Goal: Task Accomplishment & Management: Manage account settings

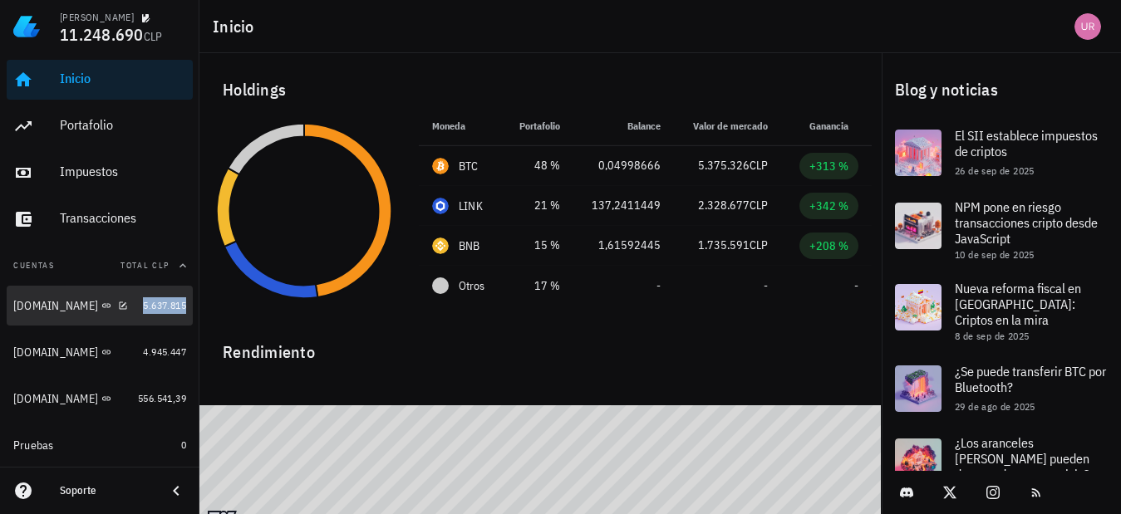
click at [150, 302] on span "5.637.815" at bounding box center [164, 305] width 43 height 12
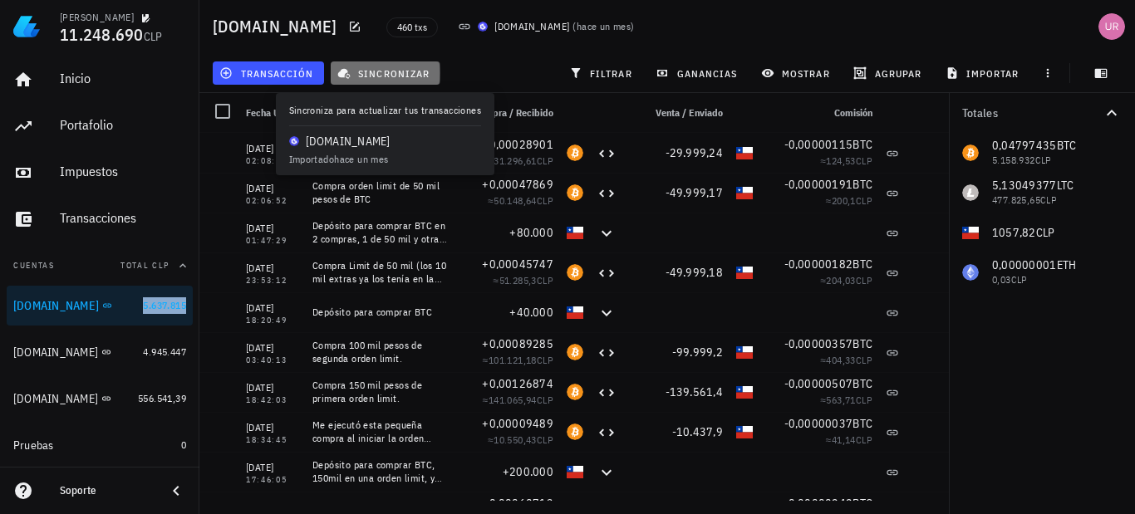
drag, startPoint x: 391, startPoint y: 72, endPoint x: 553, endPoint y: 55, distance: 162.2
click at [391, 72] on span "sincronizar" at bounding box center [385, 72] width 89 height 13
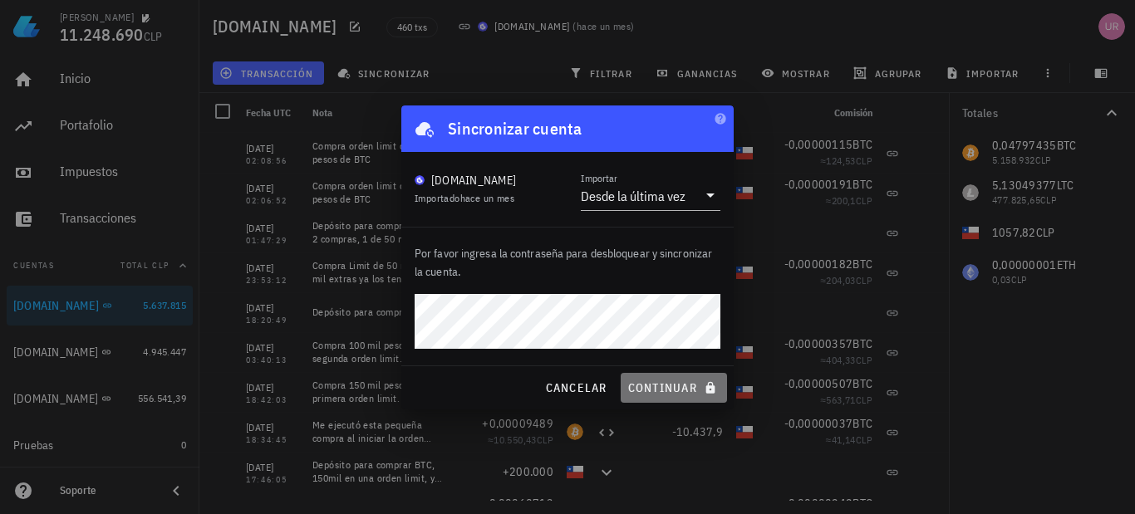
click at [661, 383] on span "continuar" at bounding box center [673, 388] width 93 height 15
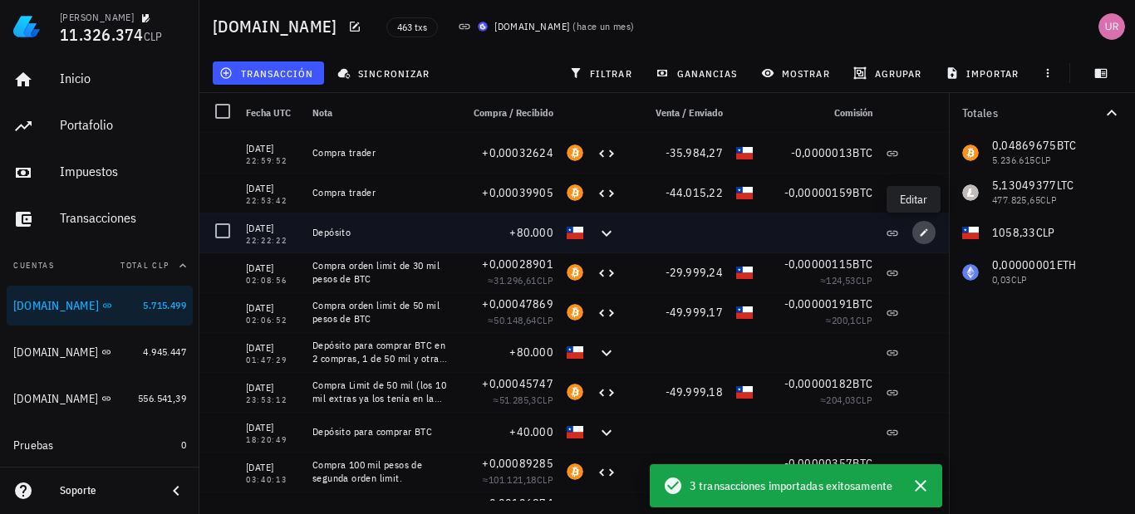
click at [919, 236] on icon "button" at bounding box center [924, 233] width 10 height 10
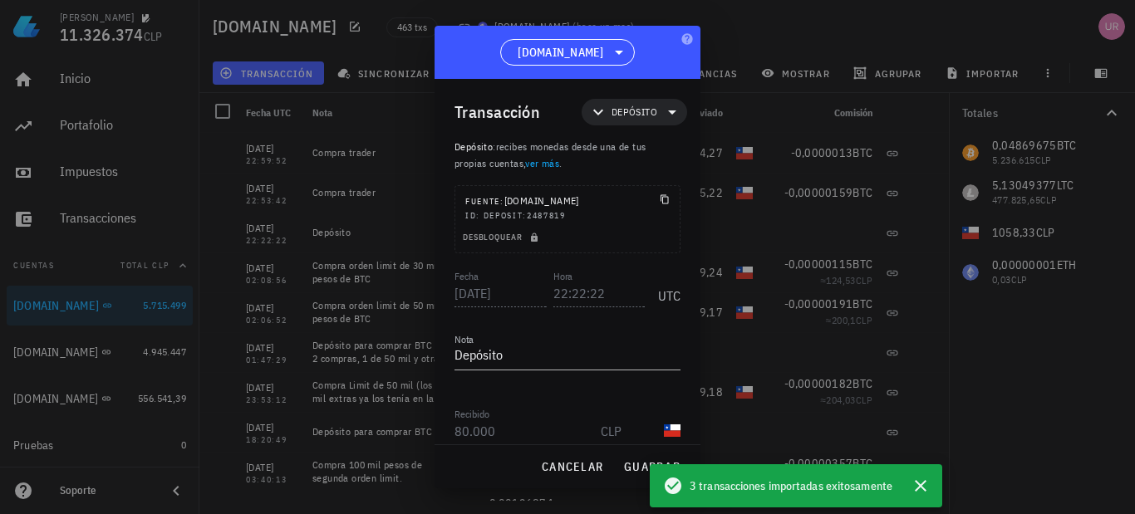
click at [555, 362] on textarea "Depósito" at bounding box center [568, 356] width 226 height 27
click at [507, 354] on textarea "Depósito para comptrar BTC" at bounding box center [568, 356] width 226 height 27
click at [627, 349] on textarea "Depósito de 80 mil para comptrar BTC" at bounding box center [568, 356] width 226 height 27
click at [676, 360] on div "Transacción Depósito Depósito : recibes monedas desde una de tus propias cuenta…" at bounding box center [568, 262] width 266 height 366
click at [658, 356] on textarea "Depósito de 80 mil para comprar BTC" at bounding box center [568, 356] width 226 height 27
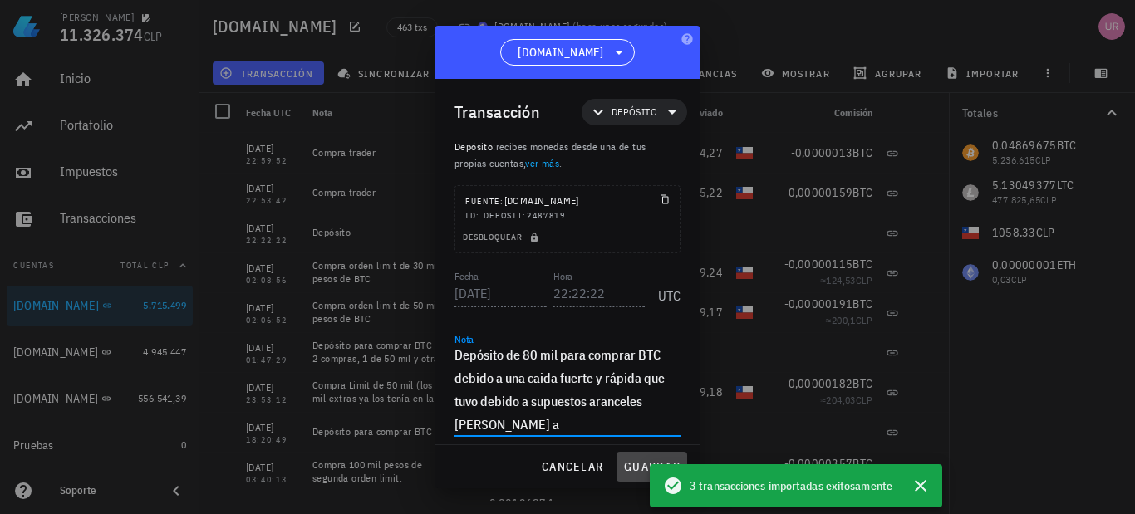
click at [630, 465] on span "guardar" at bounding box center [651, 467] width 57 height 15
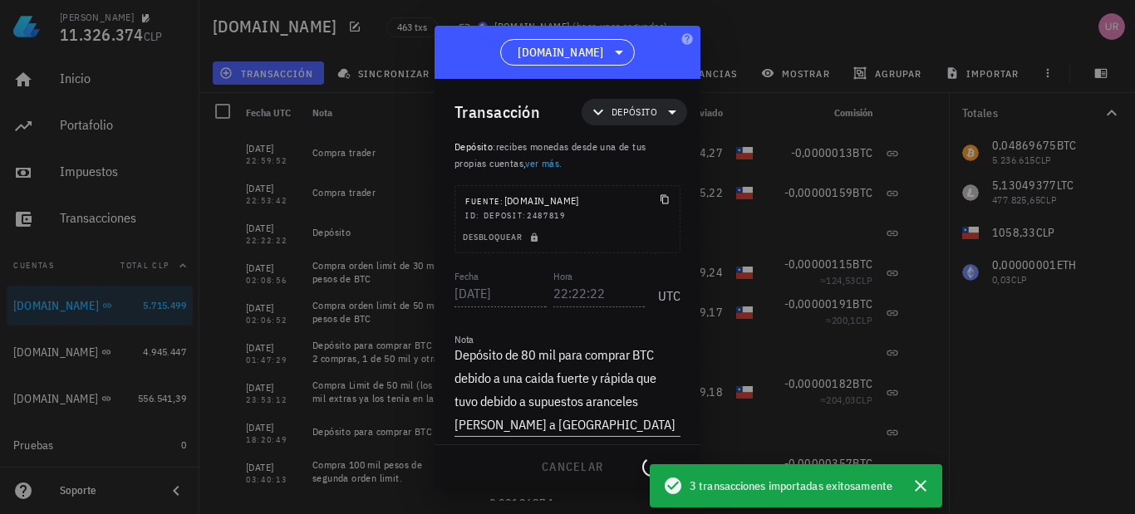
type textarea "Depósito"
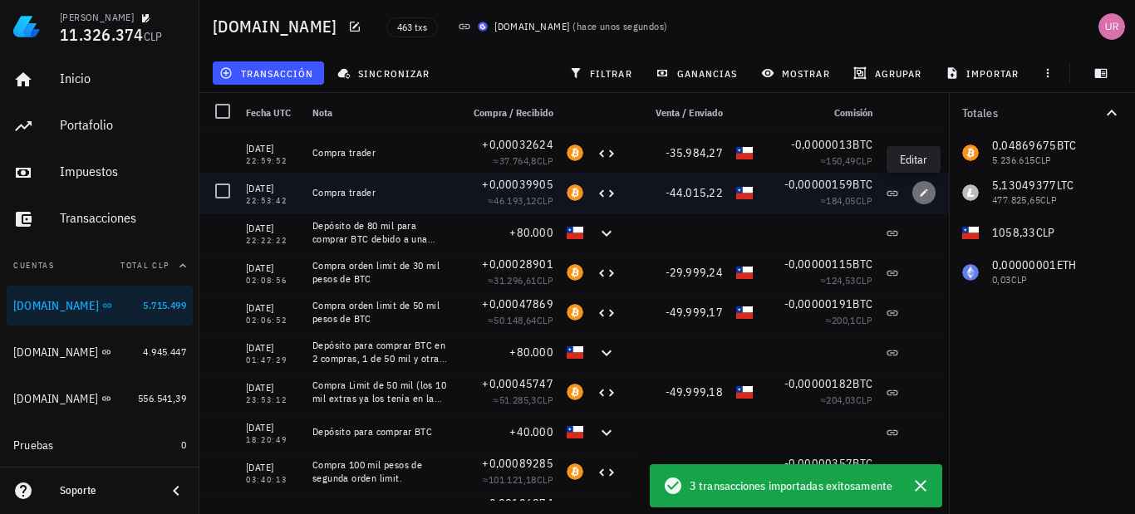
click at [921, 192] on icon "button" at bounding box center [924, 192] width 7 height 7
type input "22:53:42"
type textarea "Compra trader"
type input "0,00039905"
type input "BTC"
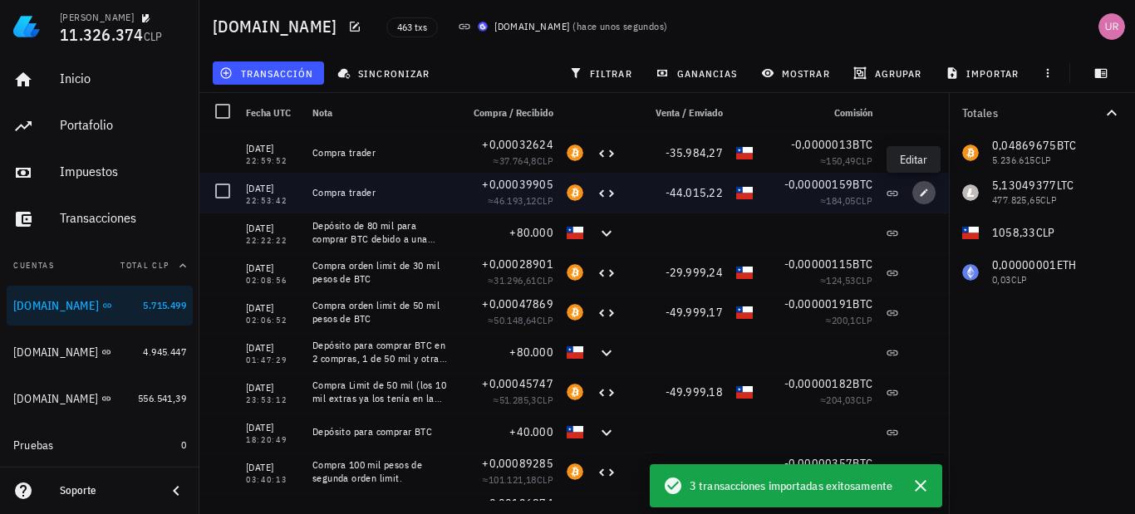
type input "44.015,22"
type input "CLP"
type input "0,00000159"
type input "BTC"
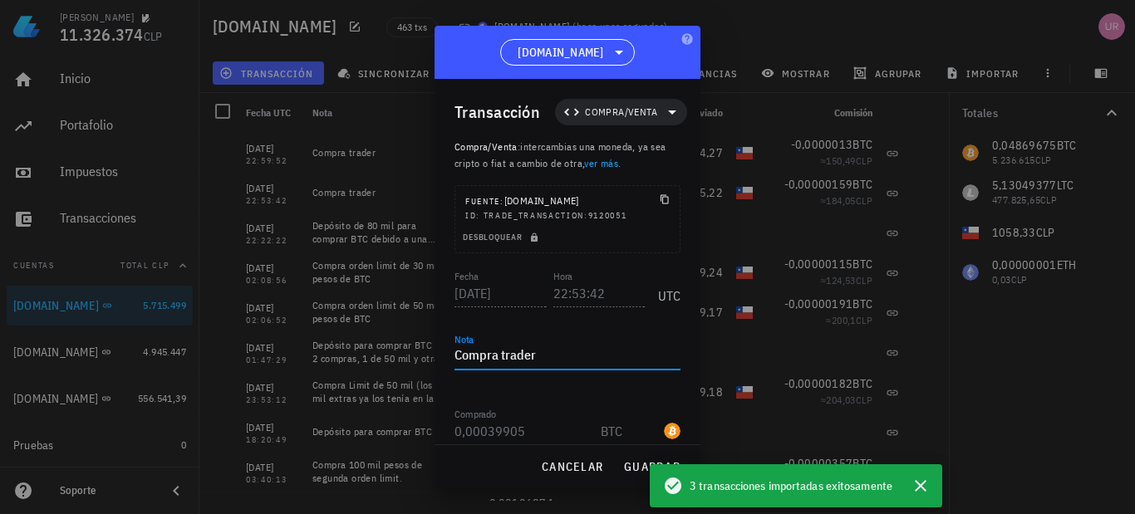
click at [552, 351] on textarea "Compra trader" at bounding box center [568, 356] width 226 height 27
drag, startPoint x: 540, startPoint y: 353, endPoint x: 501, endPoint y: 359, distance: 39.5
click at [501, 359] on textarea "Compra trader" at bounding box center [568, 356] width 226 height 27
drag, startPoint x: 599, startPoint y: 359, endPoint x: 446, endPoint y: 367, distance: 153.1
click at [446, 367] on div "Transacción Compra/Venta Compra/Venta : intercambias una moneda, ya sea cripto …" at bounding box center [568, 262] width 266 height 366
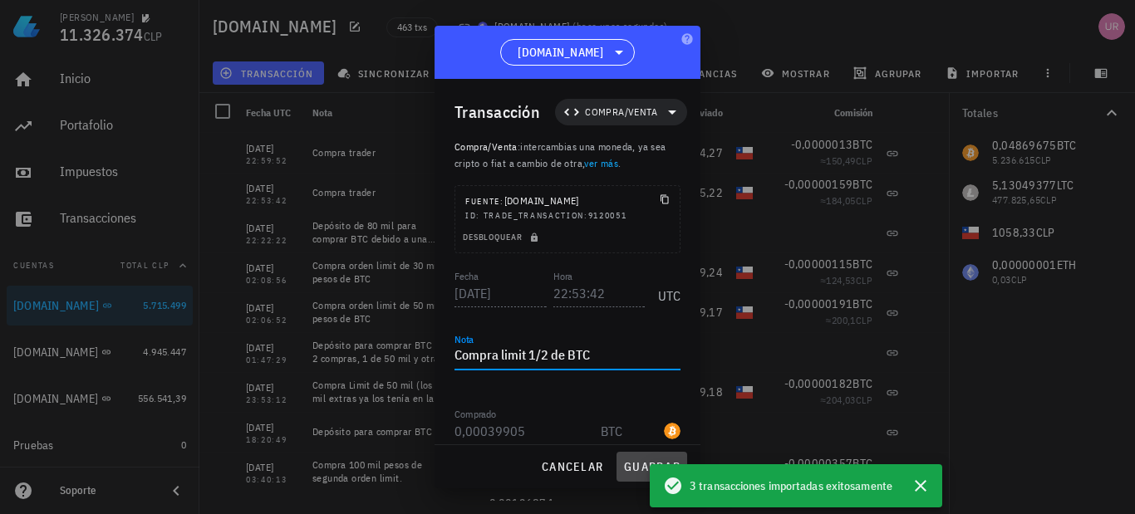
click at [634, 465] on span "guardar" at bounding box center [651, 467] width 57 height 15
type textarea "Compra trader"
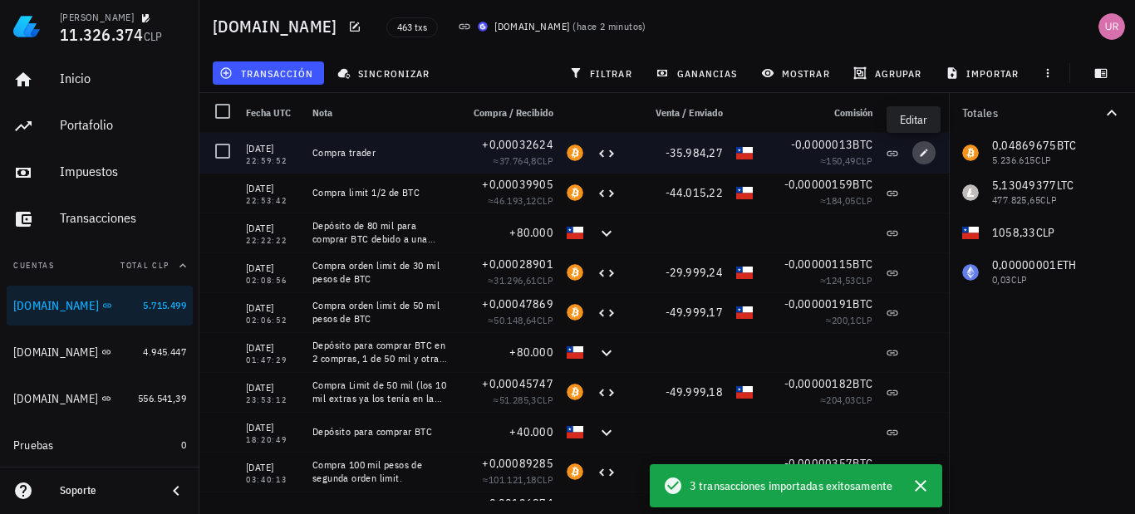
drag, startPoint x: 922, startPoint y: 151, endPoint x: 684, endPoint y: 181, distance: 239.5
click at [920, 153] on span "button" at bounding box center [923, 153] width 23 height 10
type input "22:59:52"
type input "0,00032624"
type input "35.984,27"
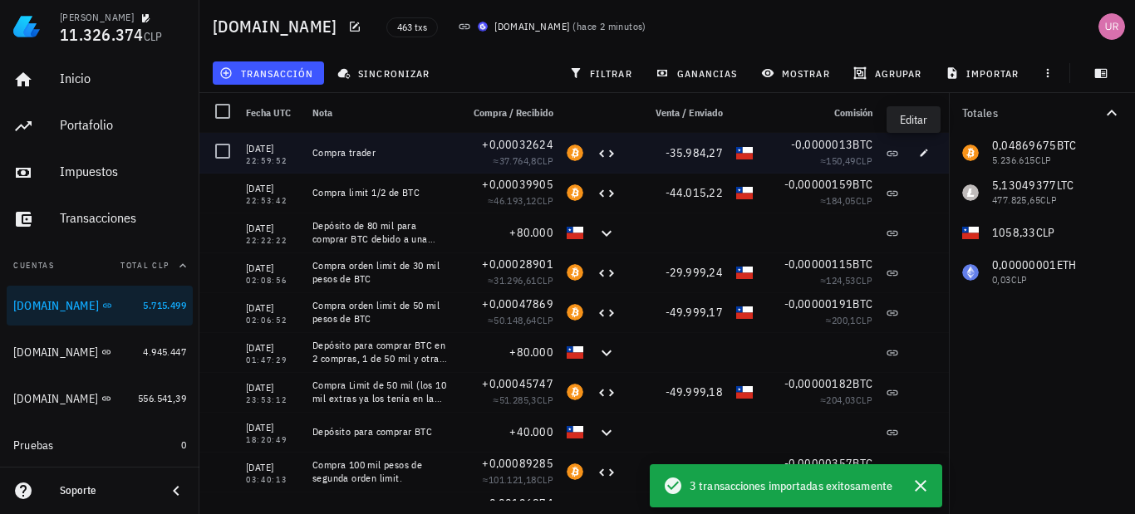
type input "0,0000013"
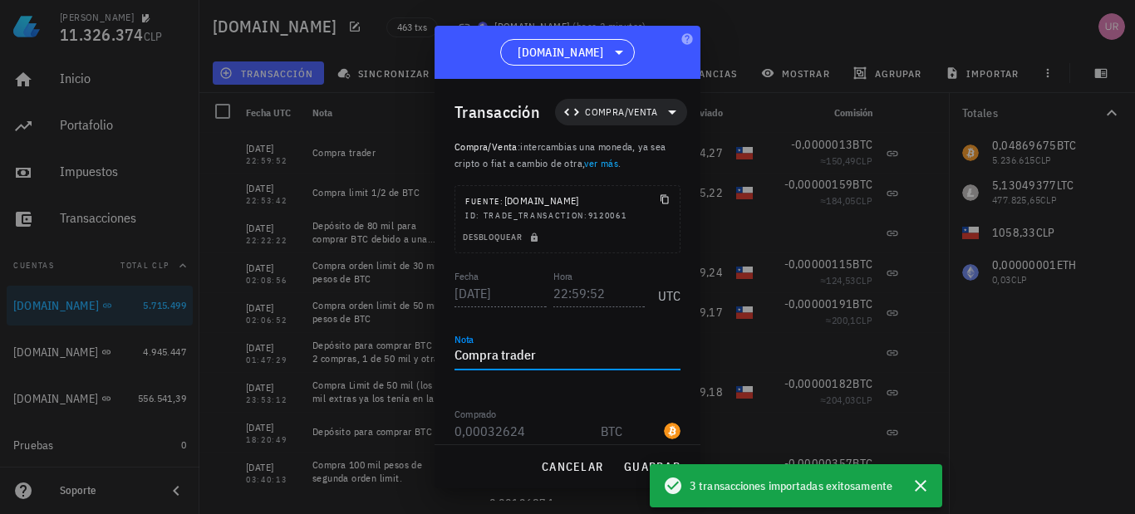
drag, startPoint x: 547, startPoint y: 358, endPoint x: 426, endPoint y: 358, distance: 120.5
click at [426, 358] on div "Francisco 11.326.374 CLP Inicio Portafolio Impuestos Transacciones Cuentas Tota…" at bounding box center [567, 257] width 1135 height 514
paste textarea "limit 1/2 de BTC"
click at [538, 354] on textarea "Compra limit 1/2 de BTC" at bounding box center [568, 356] width 226 height 27
click at [634, 463] on span "guardar" at bounding box center [651, 467] width 57 height 15
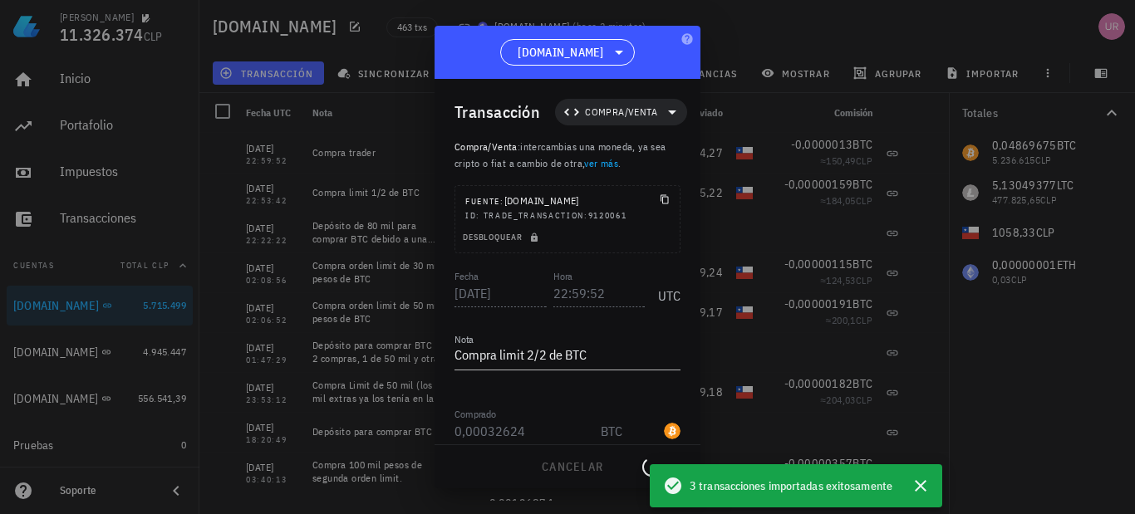
type textarea "Compra trader"
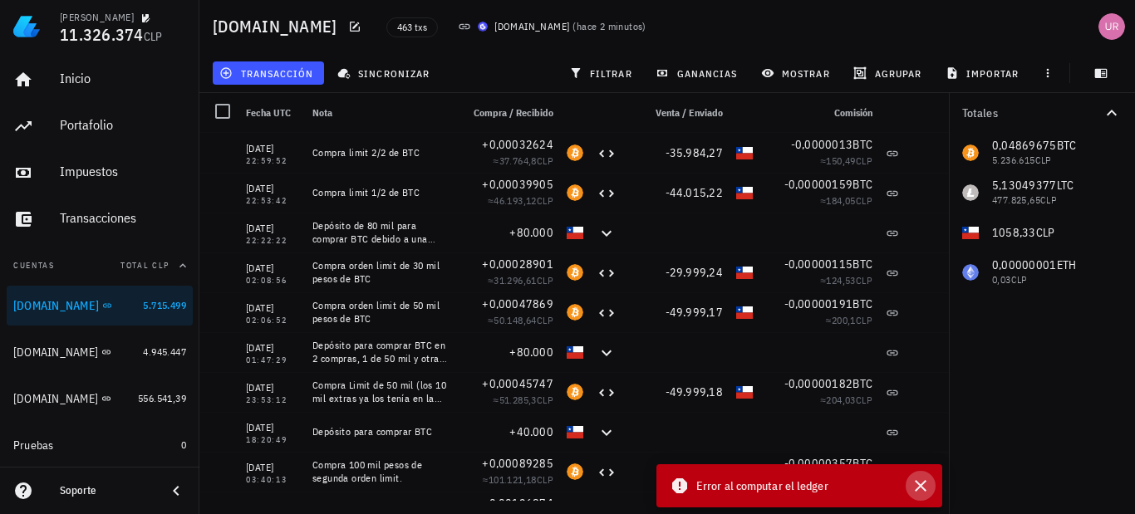
drag, startPoint x: 928, startPoint y: 487, endPoint x: 839, endPoint y: 419, distance: 112.7
click at [927, 487] on icon "button" at bounding box center [921, 486] width 20 height 20
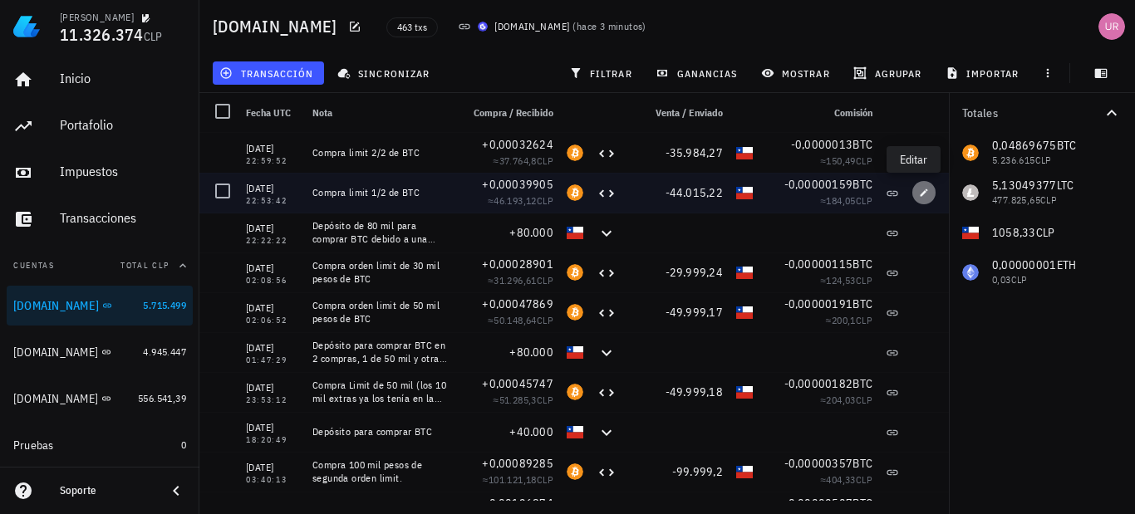
click at [912, 190] on span "button" at bounding box center [923, 193] width 23 height 10
type input "22:53:42"
type textarea "Compra limit 1/2 de BTC"
type input "0,00039905"
type input "44.015,22"
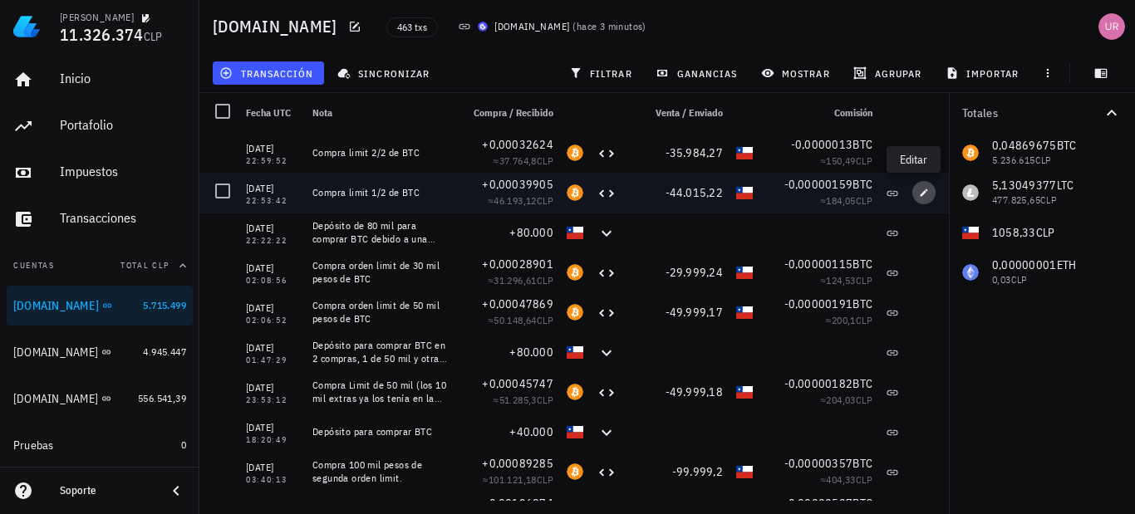
type input "0,00000159"
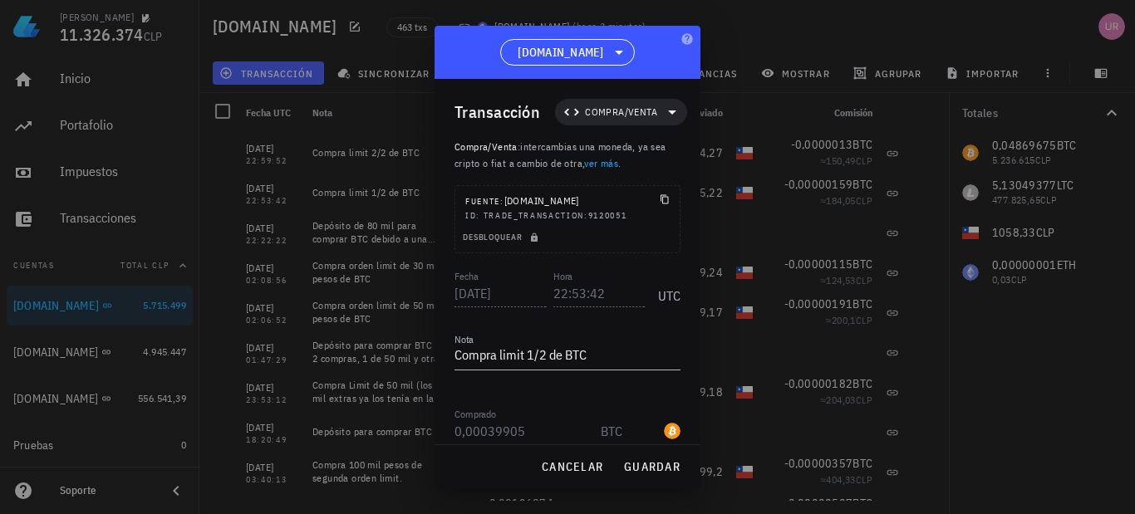
click at [610, 352] on textarea "Compra limit 1/2 de BTC" at bounding box center [568, 356] width 226 height 27
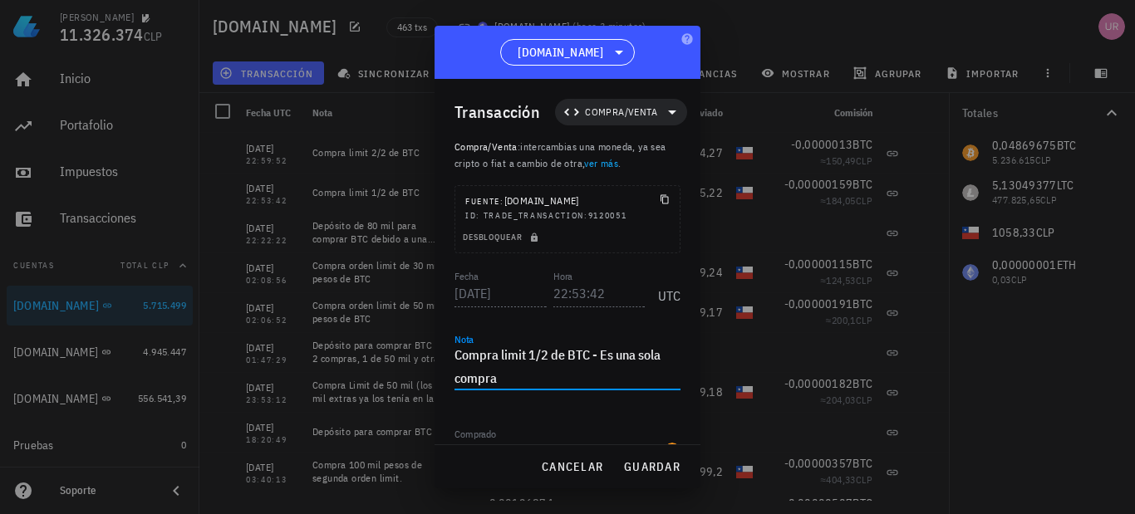
drag, startPoint x: 466, startPoint y: 366, endPoint x: 586, endPoint y: 349, distance: 120.8
click at [586, 349] on textarea "Compra limit 1/2 de BTC - Es una sola compra" at bounding box center [568, 366] width 226 height 47
click at [573, 372] on textarea "Compra limit 1/2 de BTC - Es una sola compra" at bounding box center [568, 366] width 226 height 47
drag, startPoint x: 546, startPoint y: 372, endPoint x: 446, endPoint y: 353, distance: 101.5
click at [446, 352] on div "Transacción Compra/Venta Compra/Venta : intercambias una moneda, ya sea cripto …" at bounding box center [568, 262] width 266 height 366
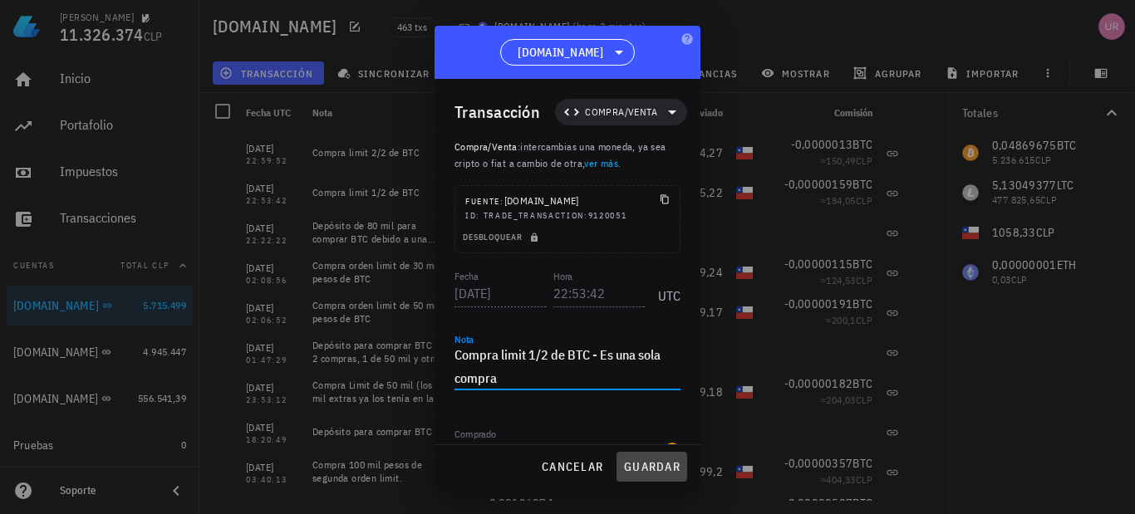
click at [654, 470] on span "guardar" at bounding box center [651, 467] width 57 height 15
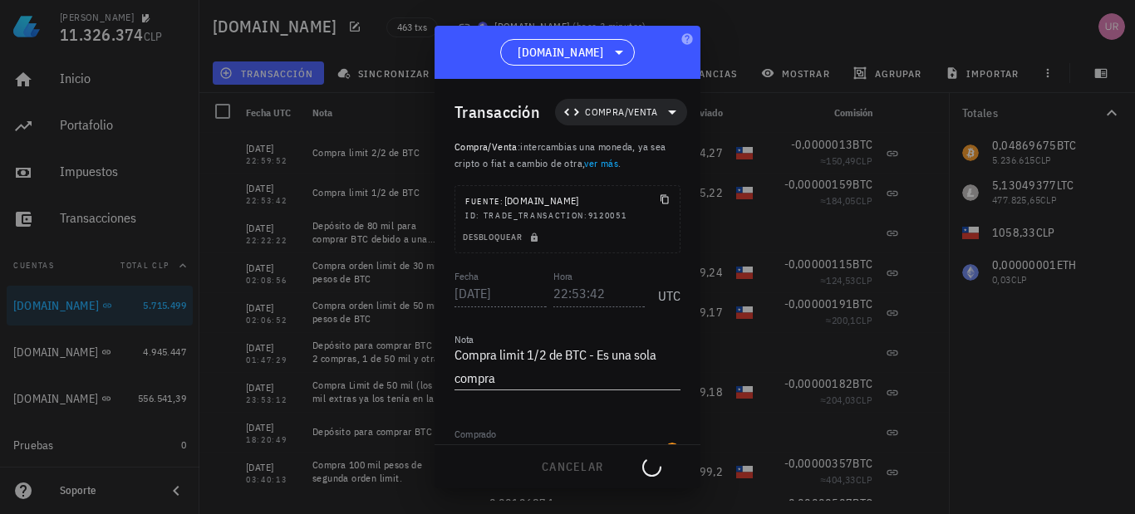
type textarea "Compra limit 1/2 de BTC"
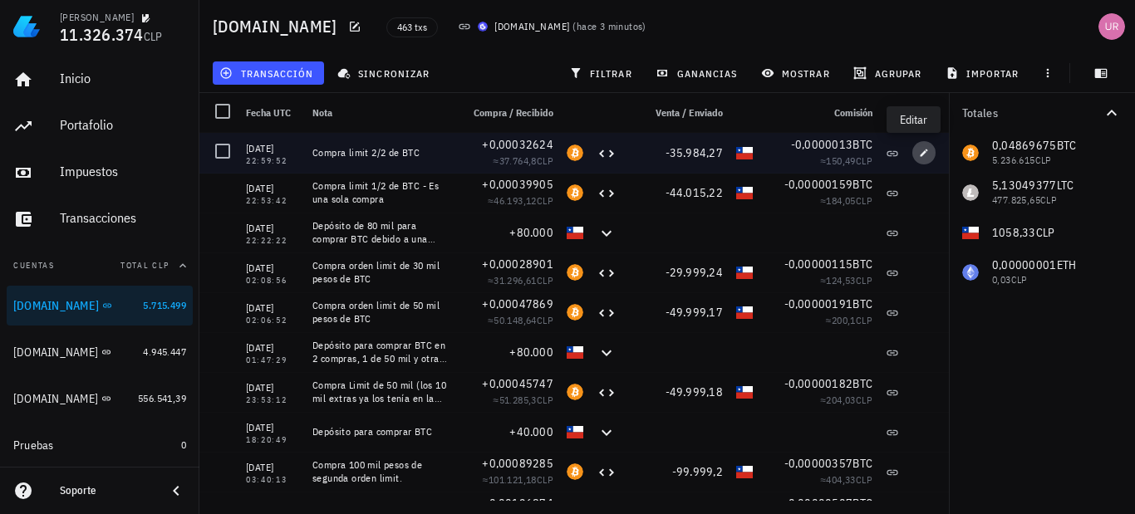
click at [919, 151] on icon "button" at bounding box center [924, 153] width 10 height 10
type input "22:59:52"
type textarea "Compra limit 2/2 de BTC"
type input "0,00032624"
type input "35.984,27"
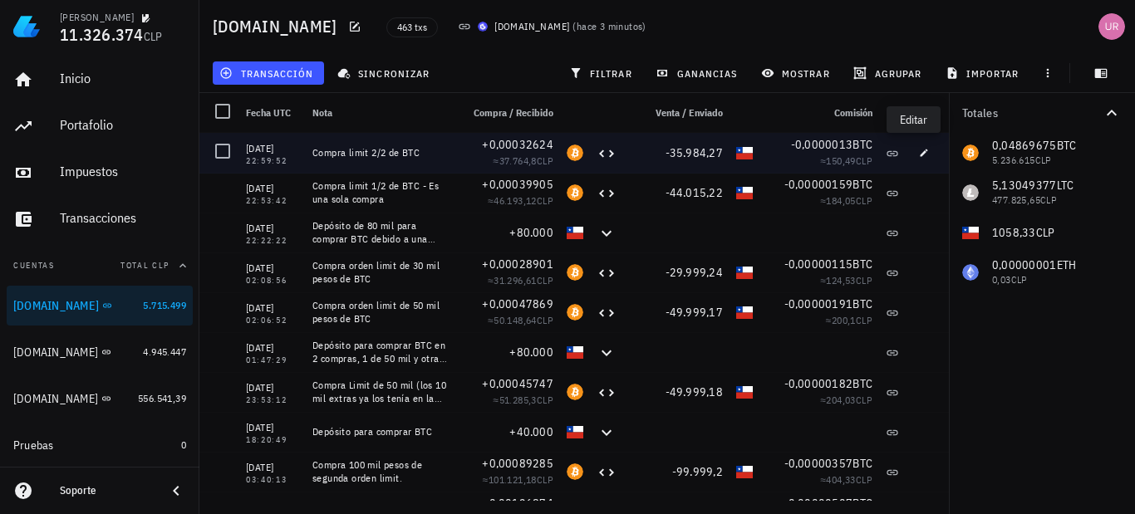
type input "0,0000013"
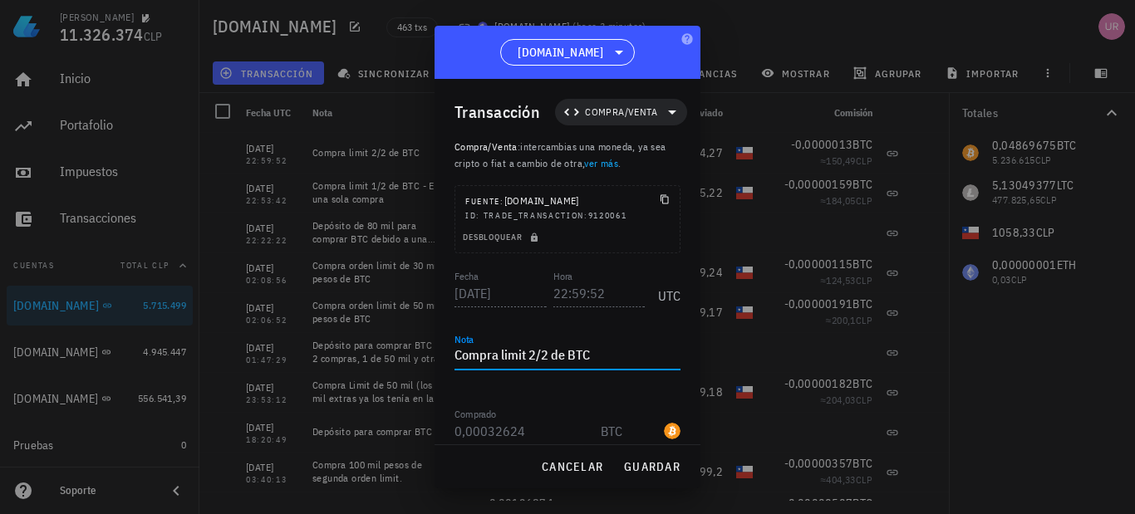
drag, startPoint x: 603, startPoint y: 353, endPoint x: 445, endPoint y: 356, distance: 158.7
click at [445, 356] on div "Transacción Compra/Venta Compra/Venta : intercambias una moneda, ya sea cripto …" at bounding box center [568, 262] width 266 height 366
paste textarea "1/2 de BTC - Es una sola compra"
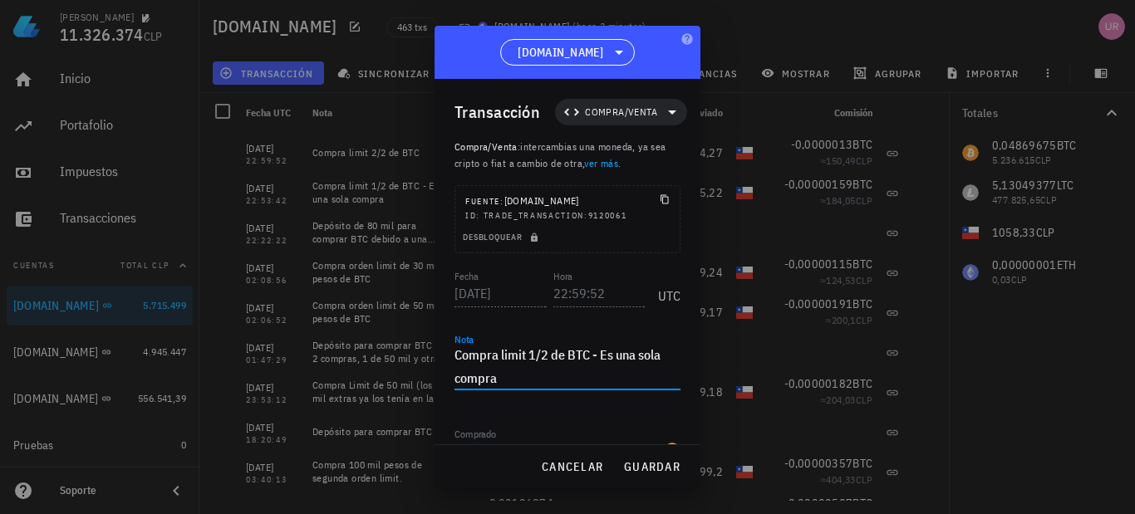
click at [535, 353] on textarea "Compra limit 1/2 de BTC - Es una sola compra" at bounding box center [568, 366] width 226 height 47
drag, startPoint x: 643, startPoint y: 459, endPoint x: 646, endPoint y: 443, distance: 16.0
click at [643, 460] on button "guardar" at bounding box center [652, 467] width 71 height 30
type textarea "Compra limit 2/2 de BTC"
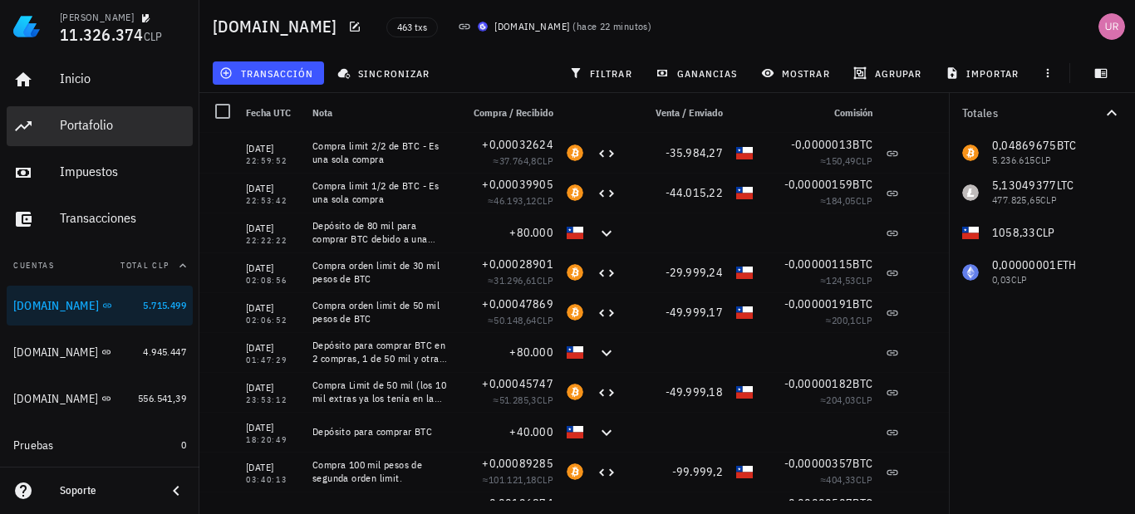
click at [89, 130] on div "Portafolio" at bounding box center [123, 125] width 126 height 16
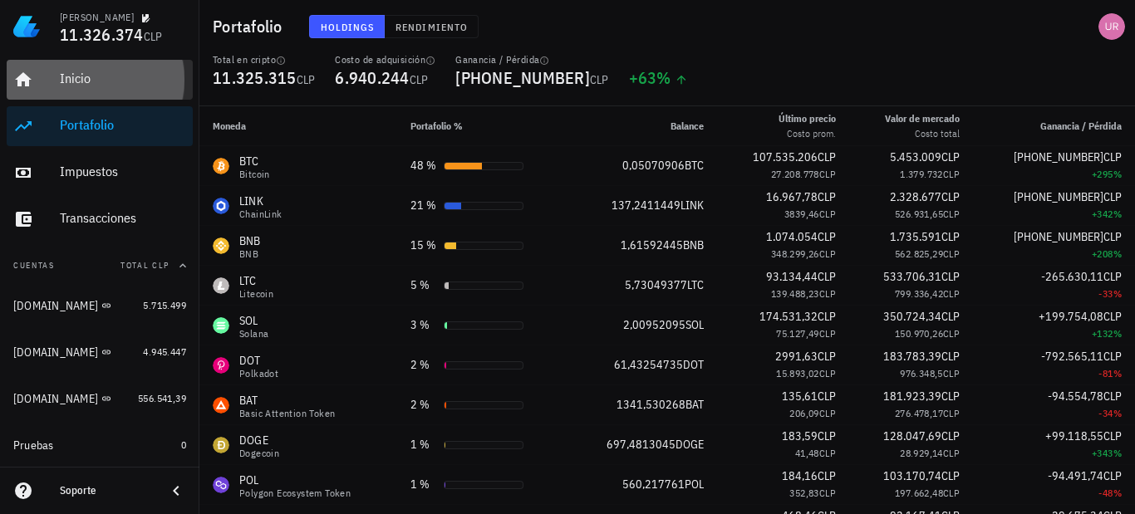
click at [108, 81] on div "Inicio" at bounding box center [123, 79] width 126 height 16
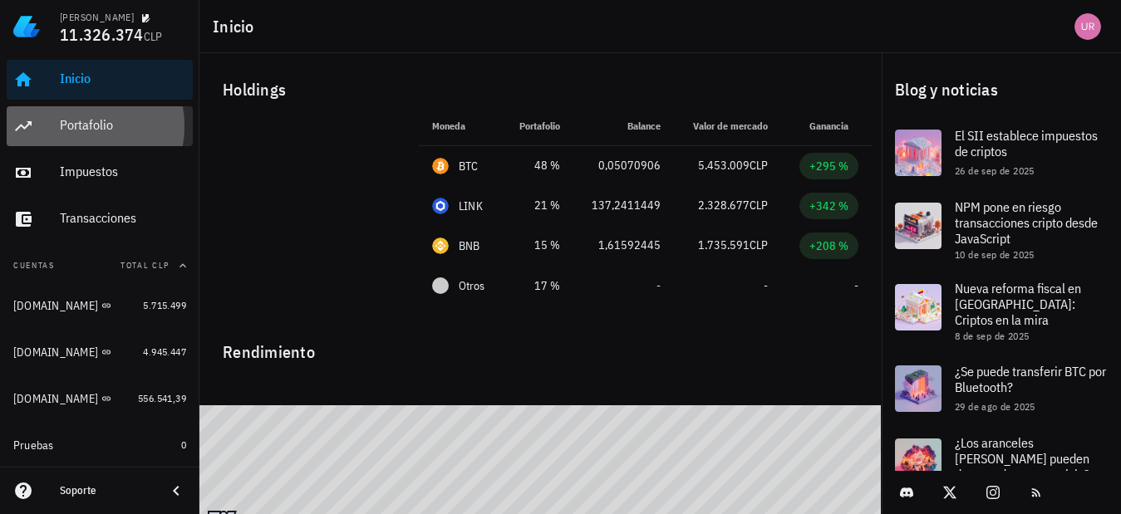
click at [80, 120] on div "Portafolio" at bounding box center [123, 125] width 126 height 16
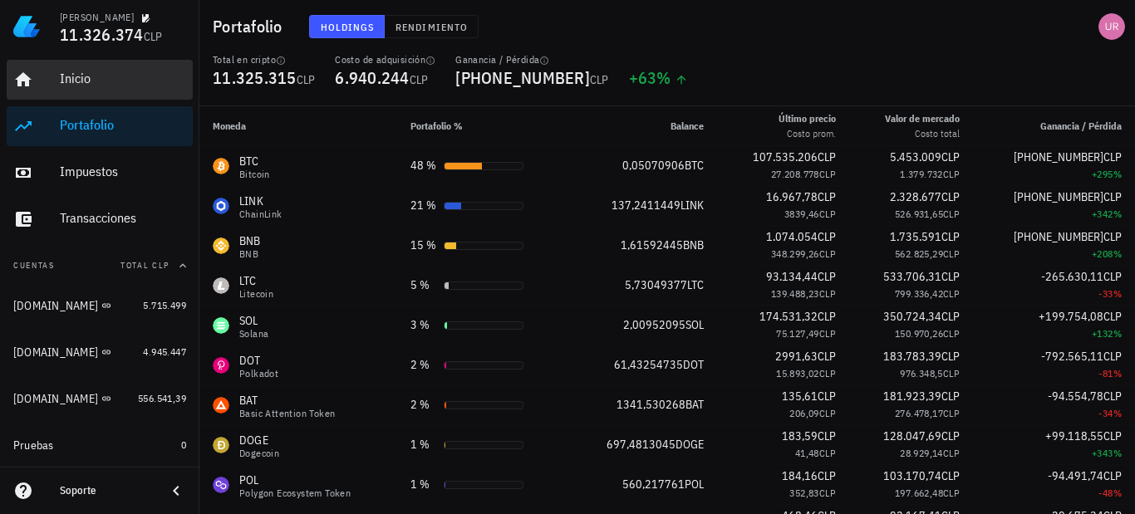
click at [40, 73] on link "Inicio" at bounding box center [100, 80] width 186 height 40
